Goal: Transaction & Acquisition: Download file/media

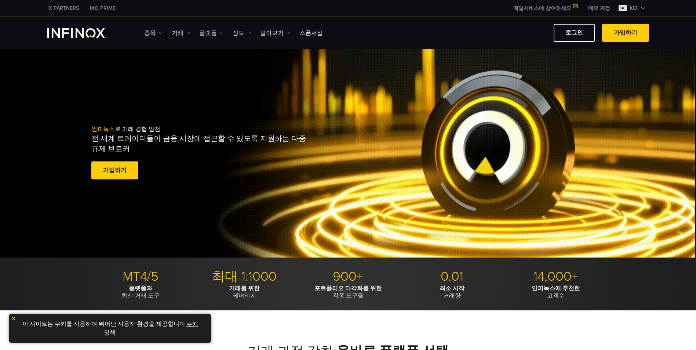
click at [215, 34] on link "플랫폼" at bounding box center [211, 33] width 24 height 9
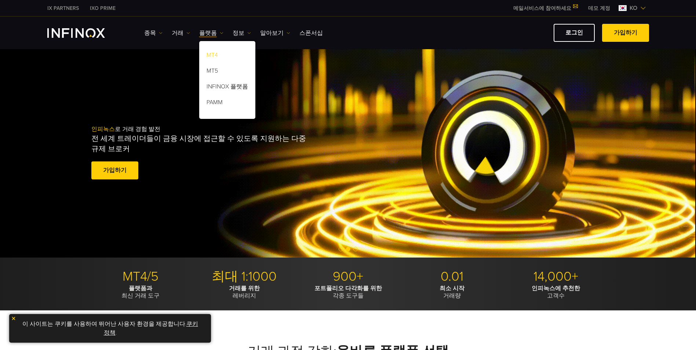
click at [213, 54] on link "MT4" at bounding box center [227, 56] width 56 height 16
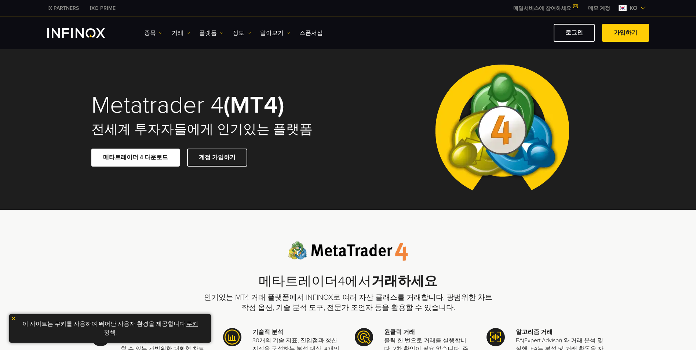
click at [135, 157] on span at bounding box center [135, 157] width 0 height 0
